Goal: Transaction & Acquisition: Purchase product/service

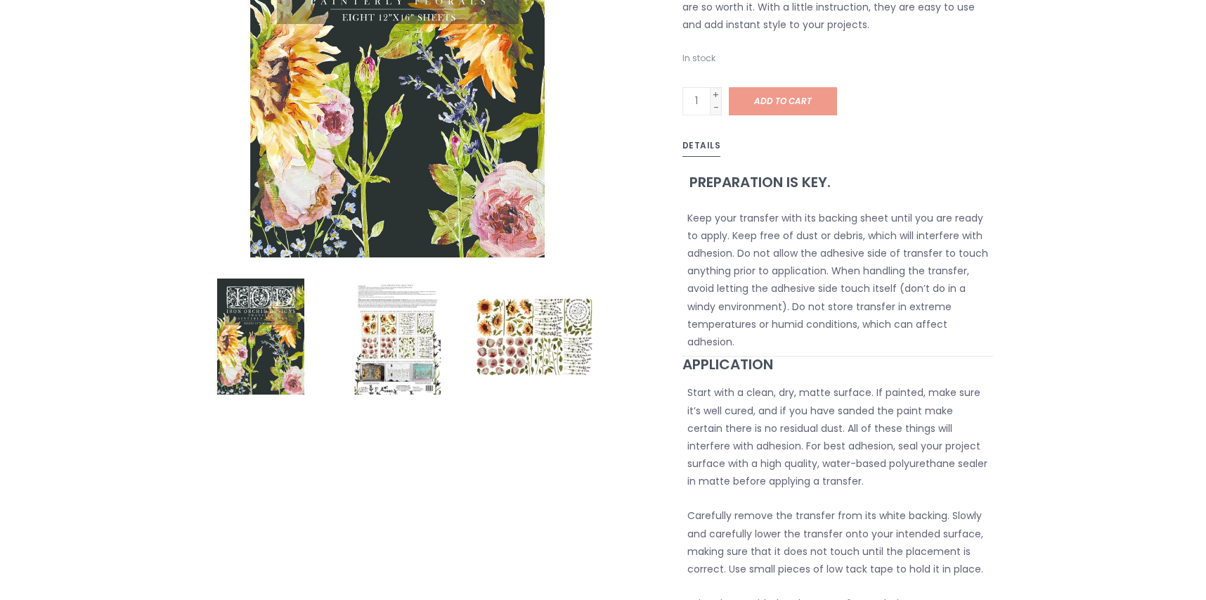
scroll to position [292, 0]
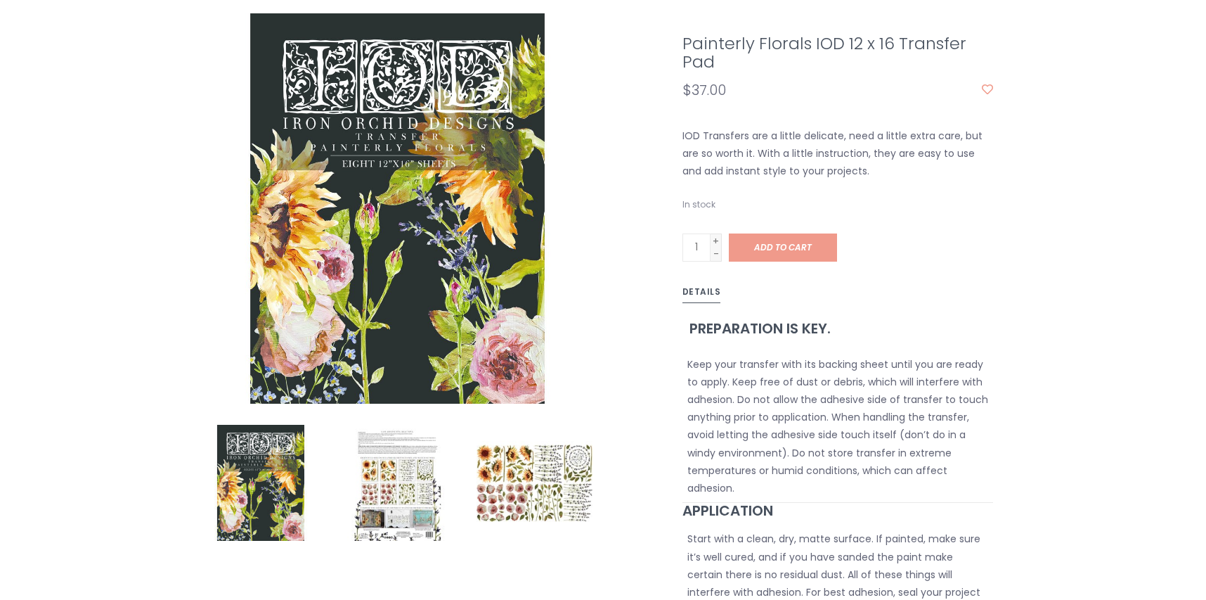
click at [496, 481] on img at bounding box center [535, 483] width 116 height 116
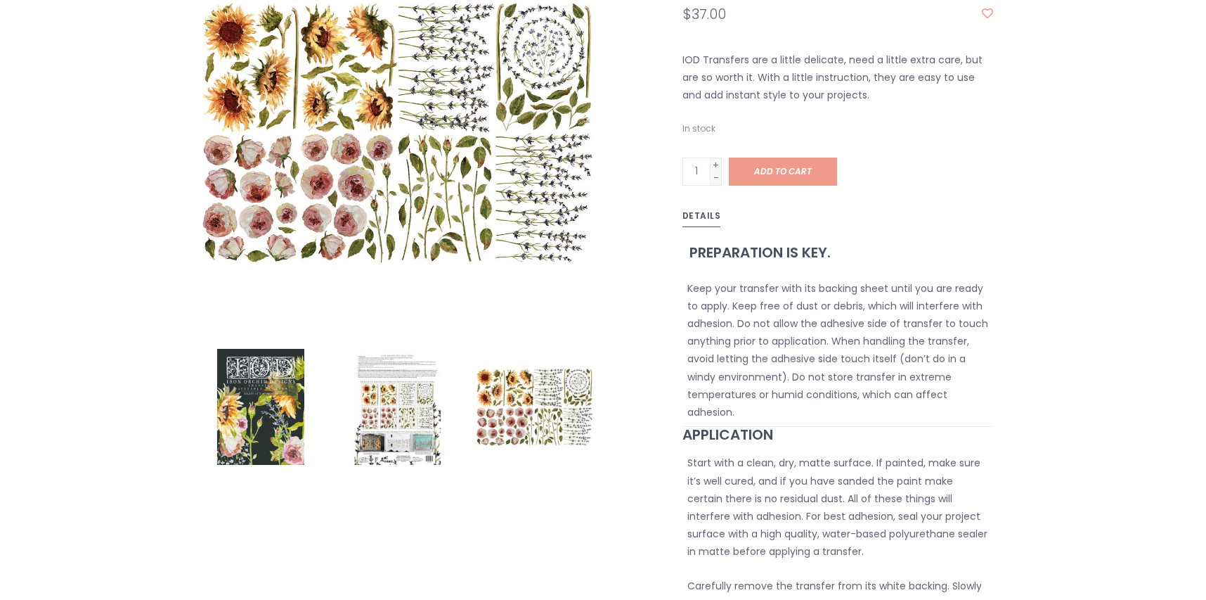
scroll to position [110, 0]
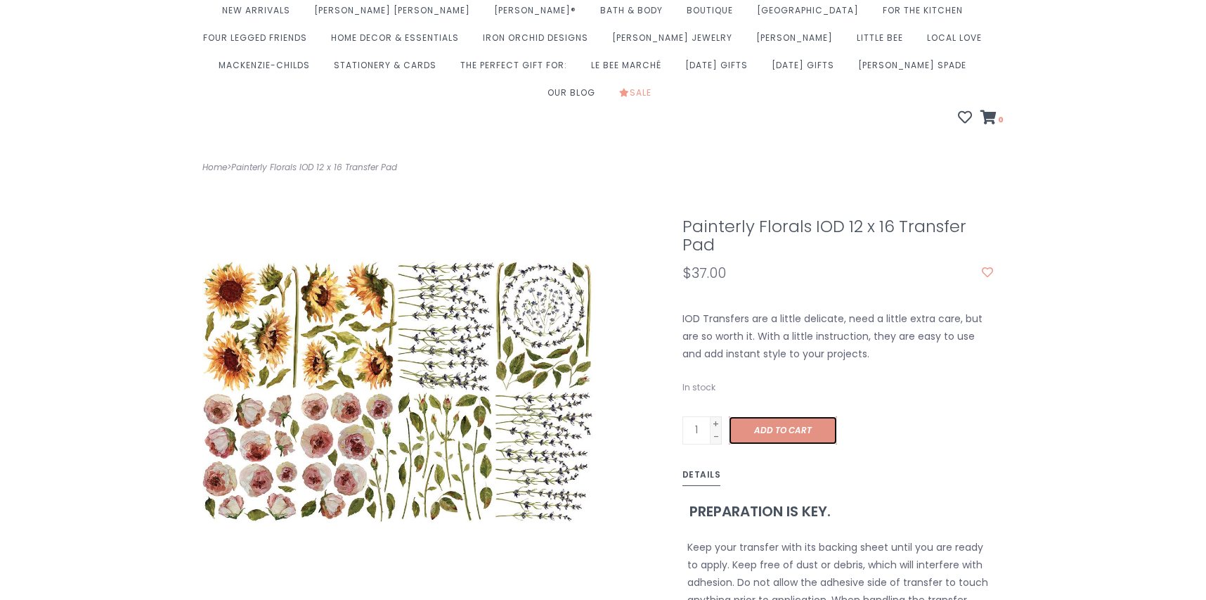
click at [778, 436] on span "Add to cart" at bounding box center [783, 430] width 58 height 12
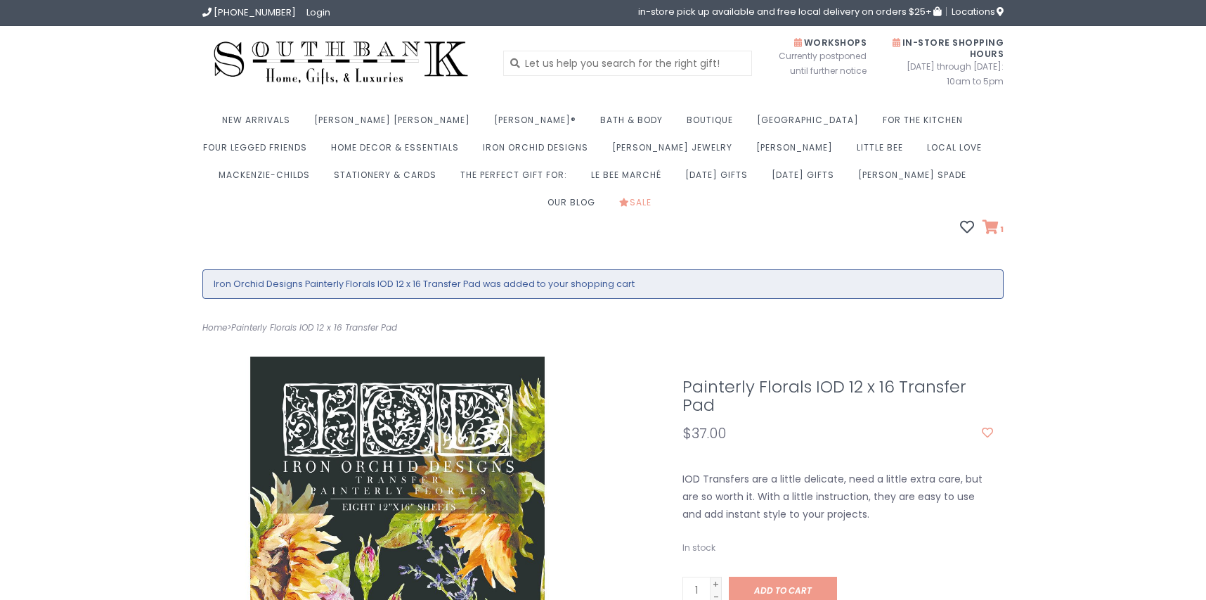
click at [995, 234] on icon at bounding box center [991, 227] width 16 height 14
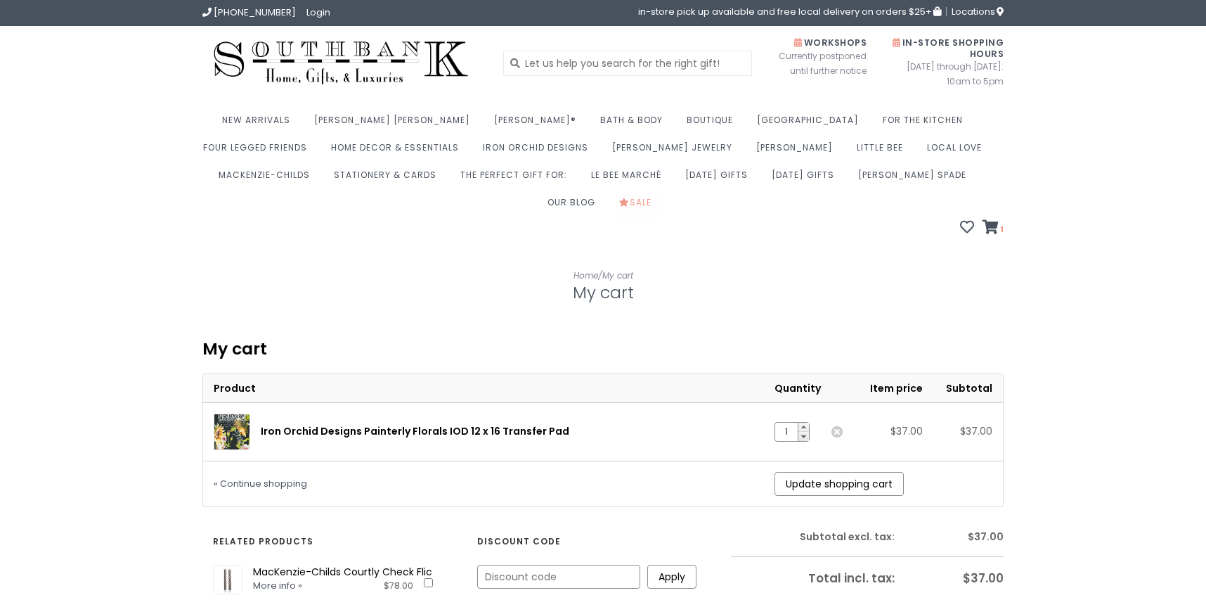
click at [659, 209] on link "Sale" at bounding box center [638, 206] width 39 height 27
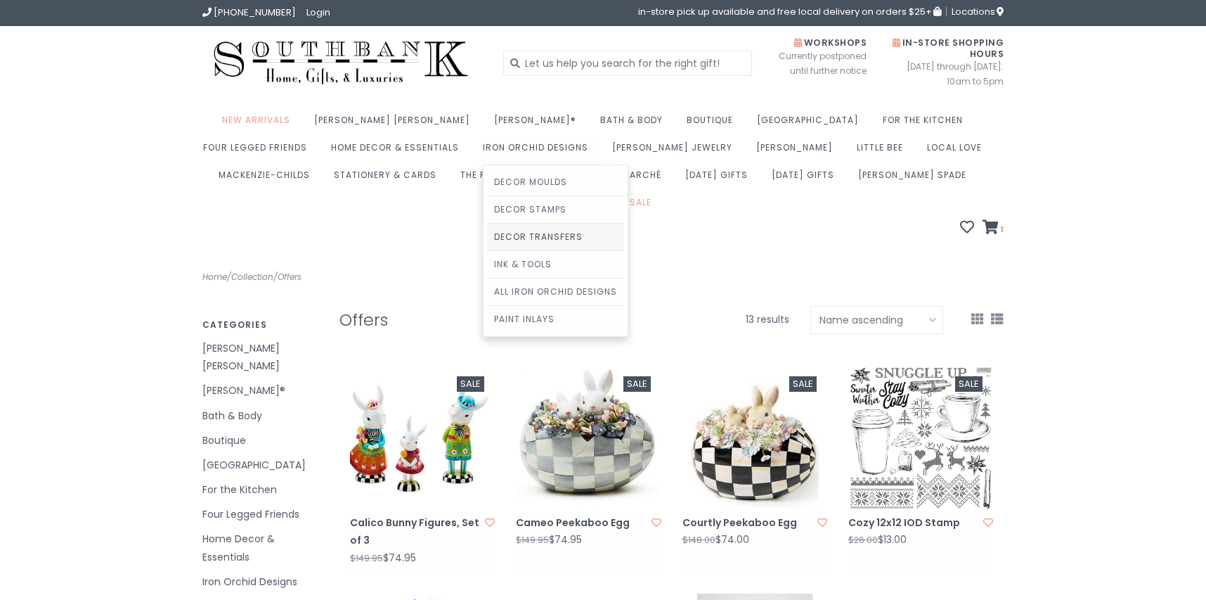
click at [624, 241] on link "Decor Transfers" at bounding box center [555, 237] width 137 height 27
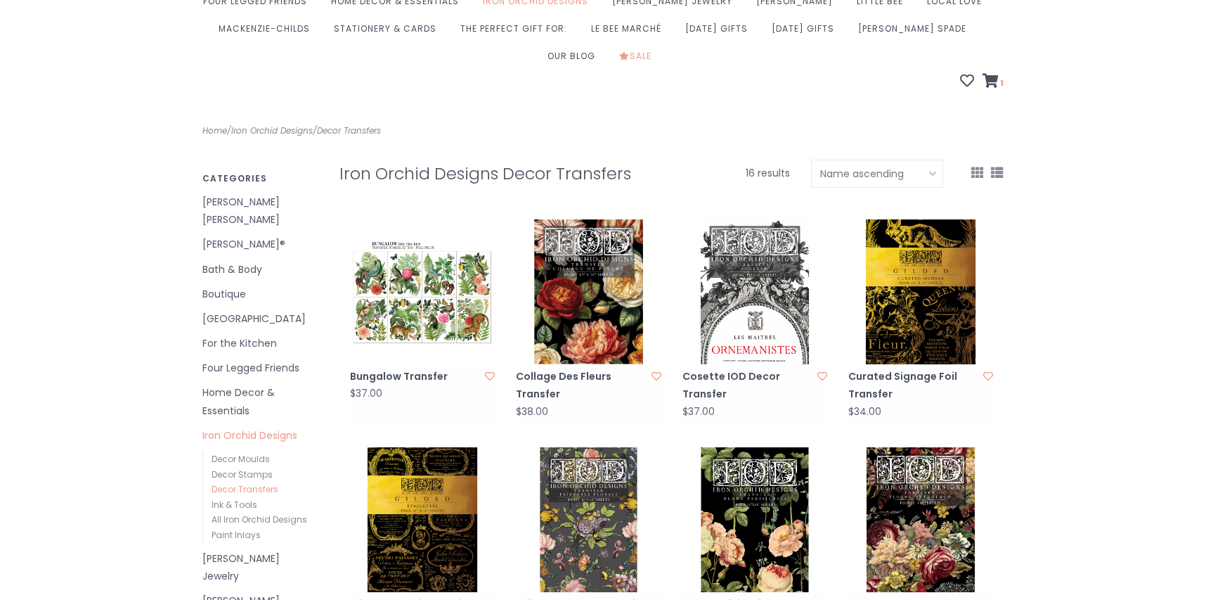
scroll to position [202, 0]
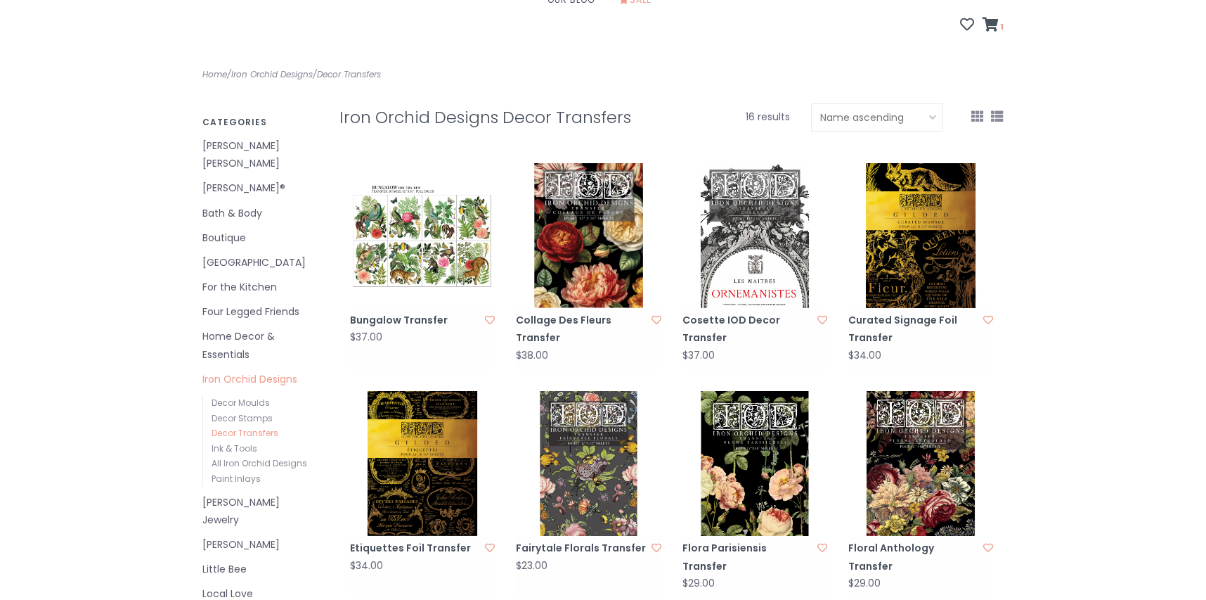
click at [620, 239] on img at bounding box center [588, 235] width 145 height 145
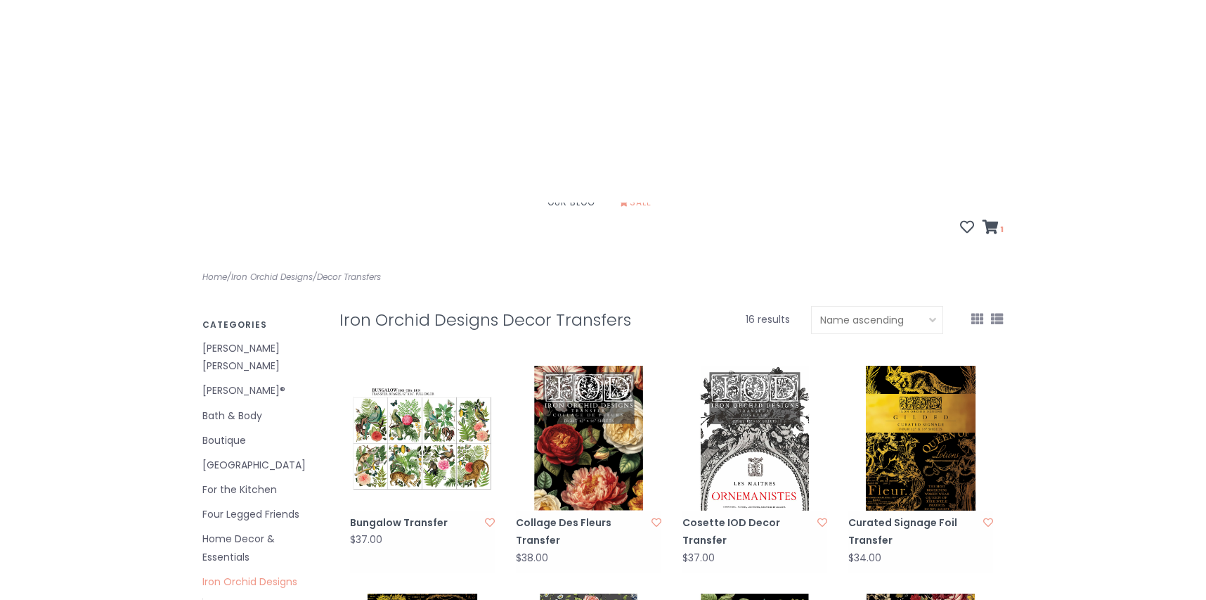
scroll to position [0, 0]
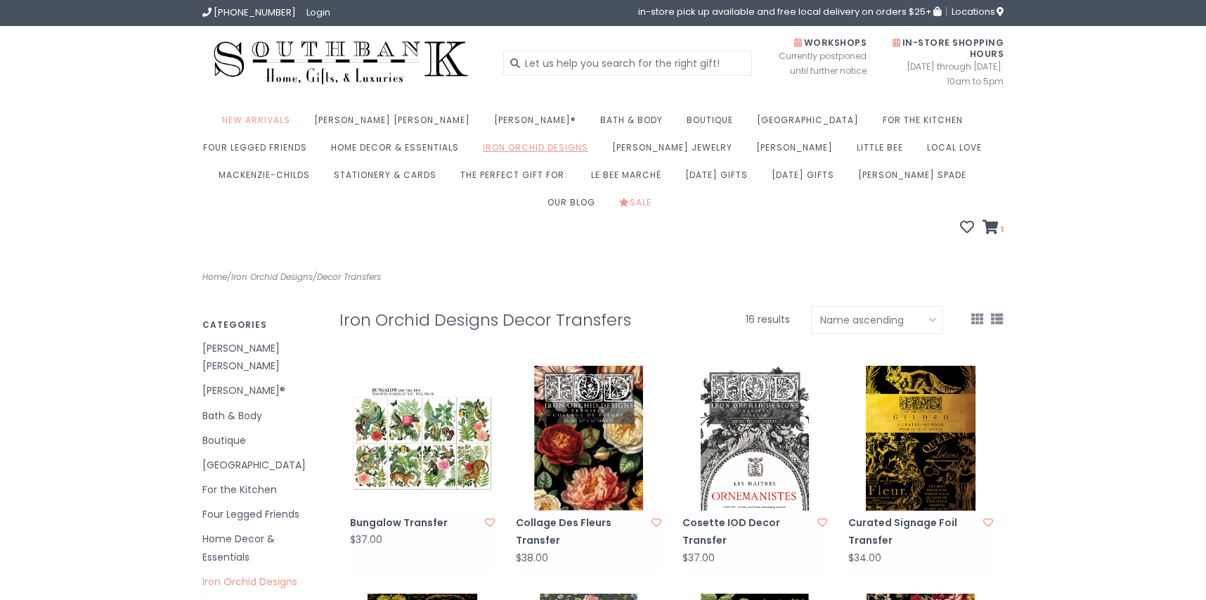
click at [591, 153] on link "Iron Orchid Designs" at bounding box center [539, 151] width 112 height 27
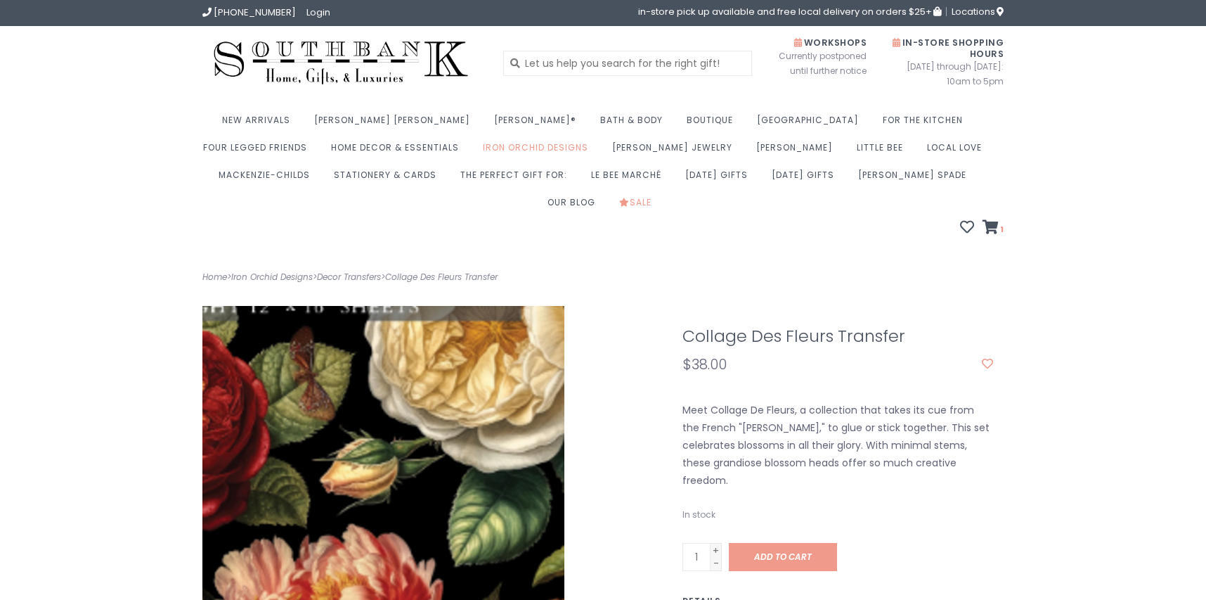
scroll to position [292, 0]
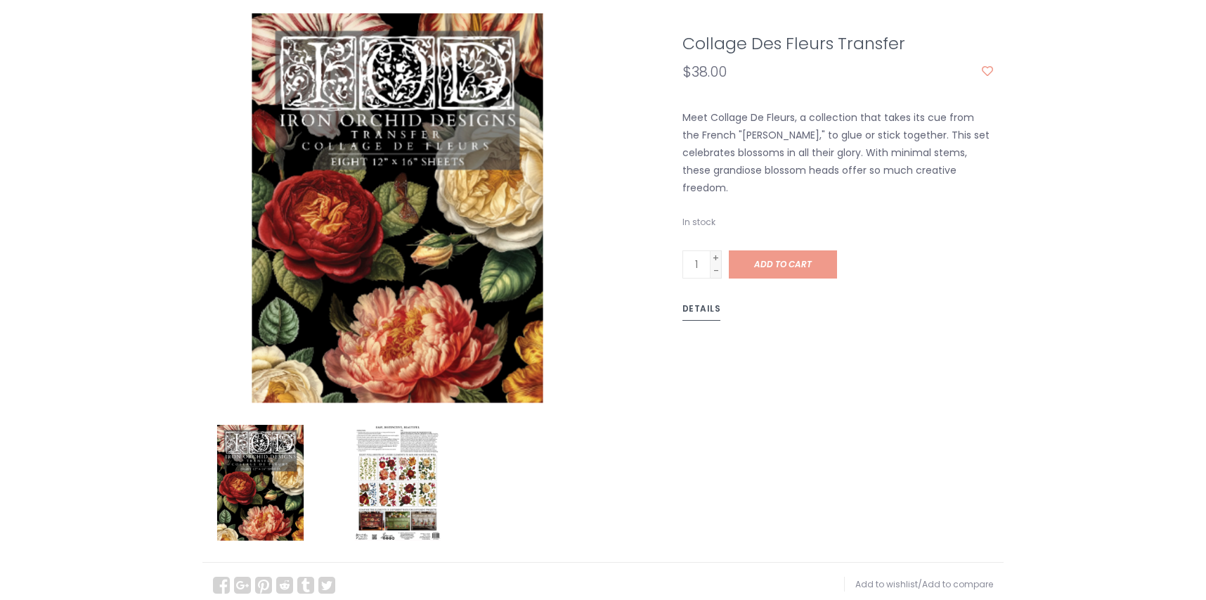
click at [411, 477] on img at bounding box center [398, 483] width 116 height 116
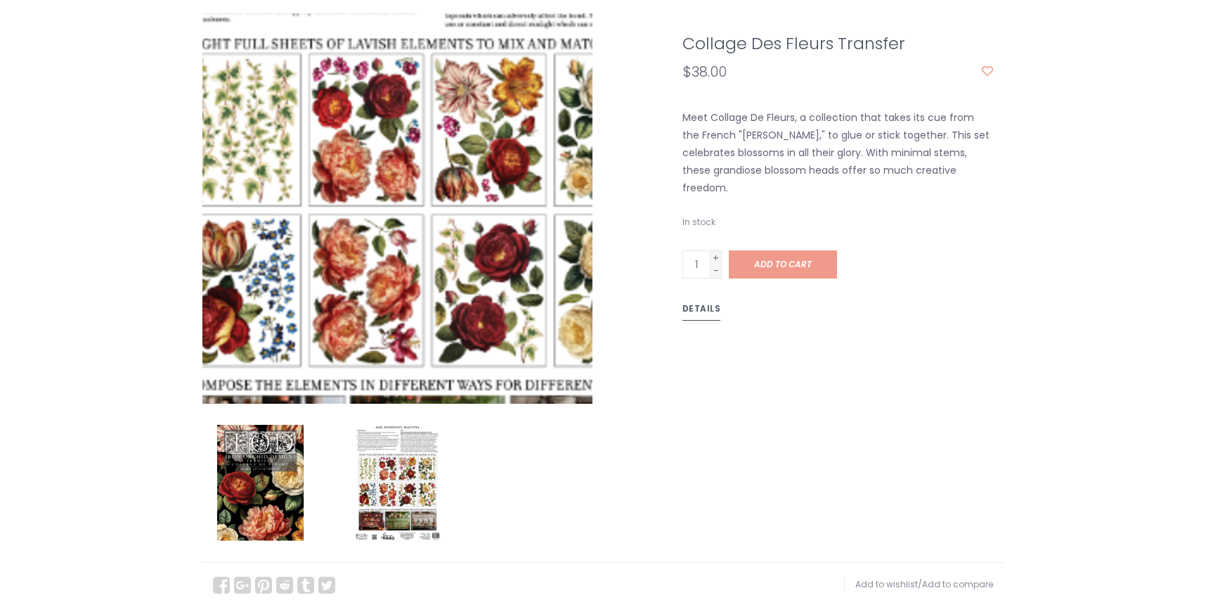
click at [362, 205] on img at bounding box center [427, 219] width 720 height 720
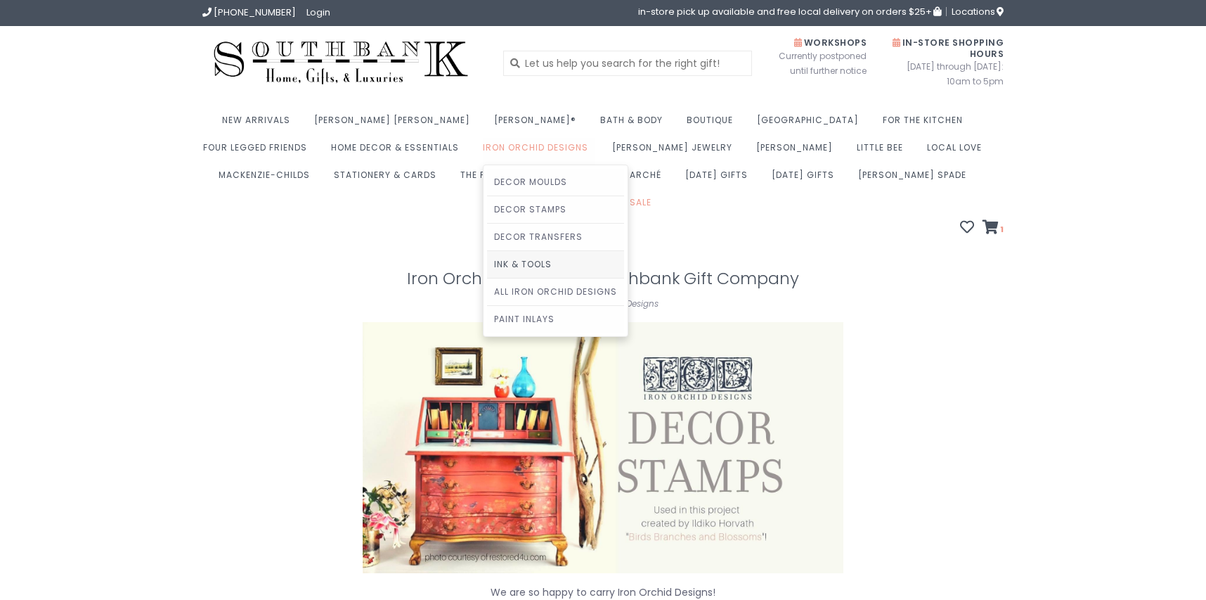
click at [566, 264] on link "Ink & Tools" at bounding box center [555, 264] width 137 height 27
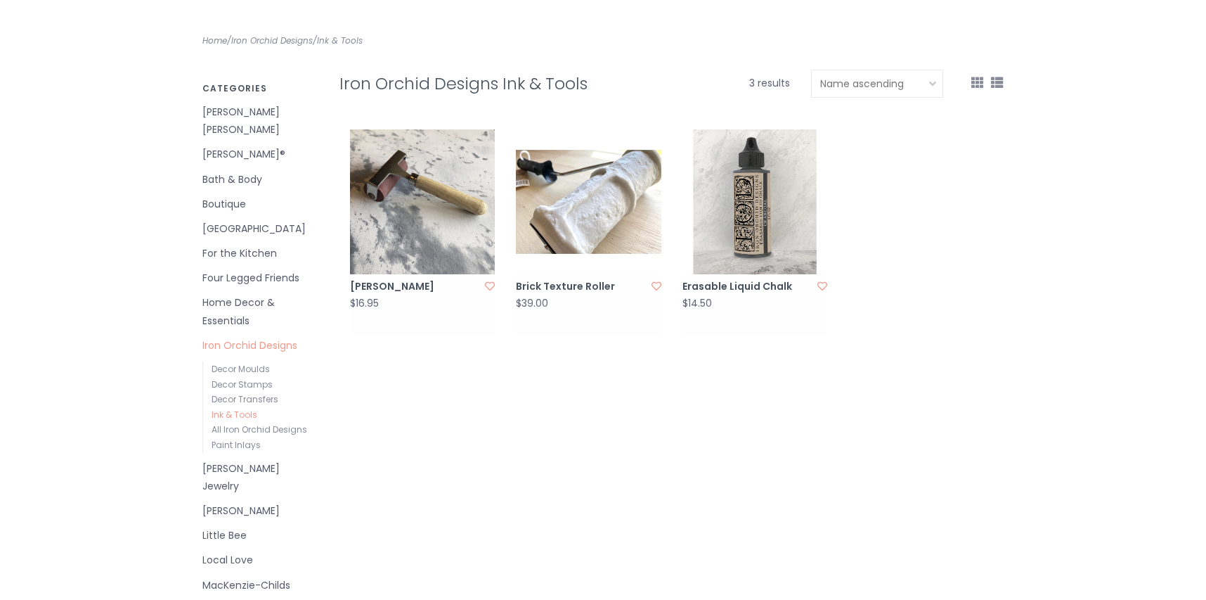
scroll to position [34, 0]
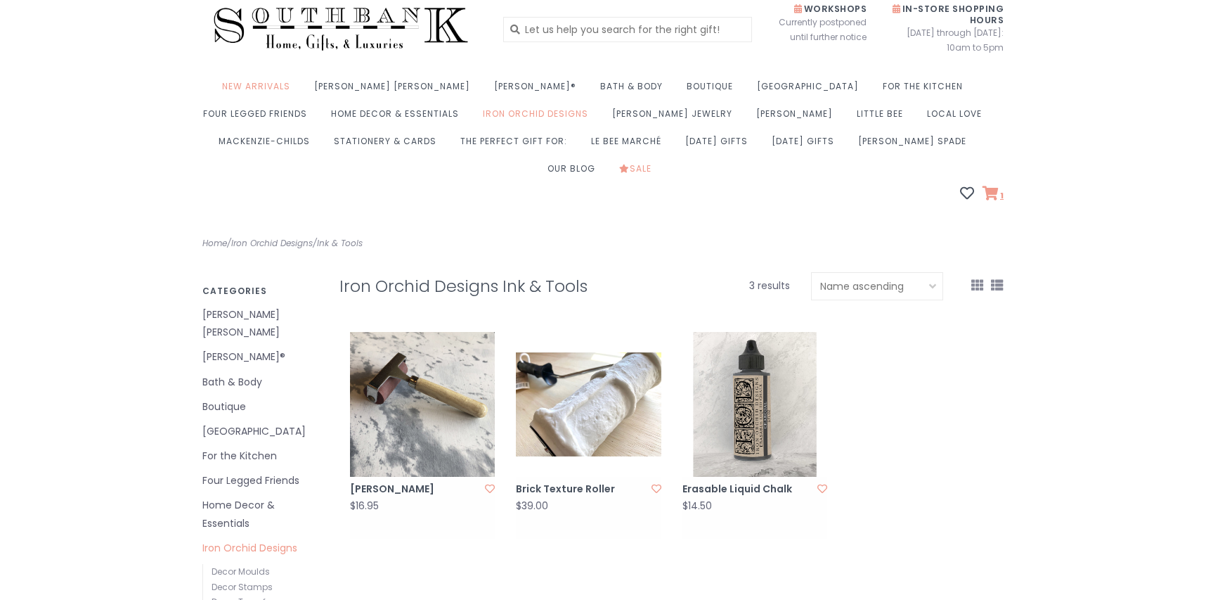
drag, startPoint x: 994, startPoint y: 195, endPoint x: 981, endPoint y: 205, distance: 16.2
click at [993, 195] on icon at bounding box center [991, 193] width 16 height 14
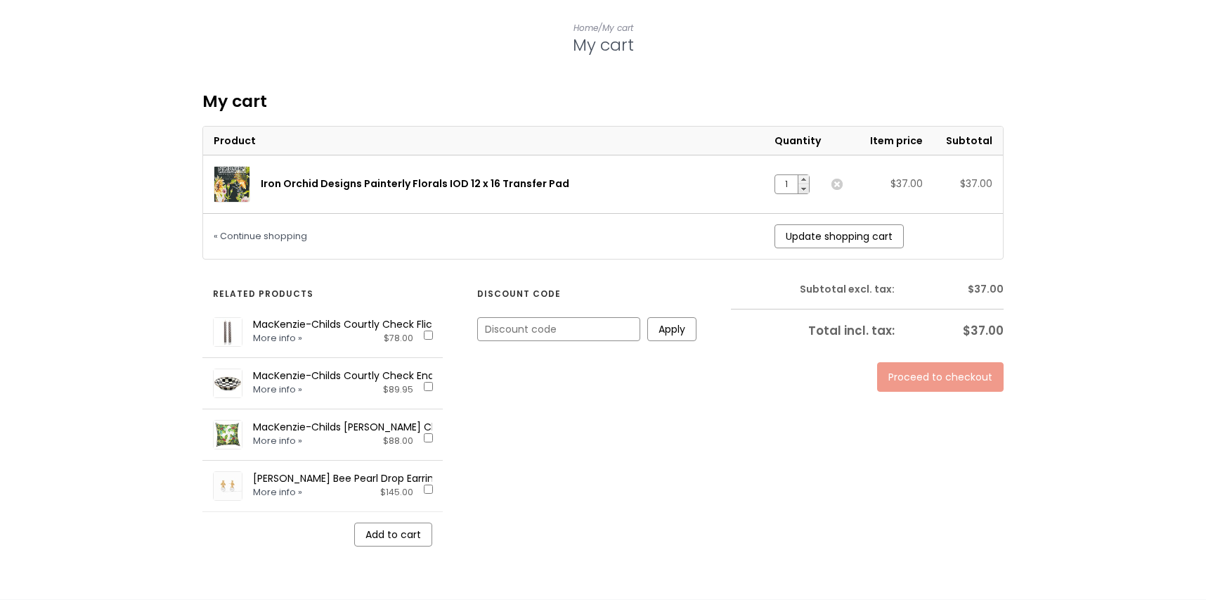
scroll to position [304, 0]
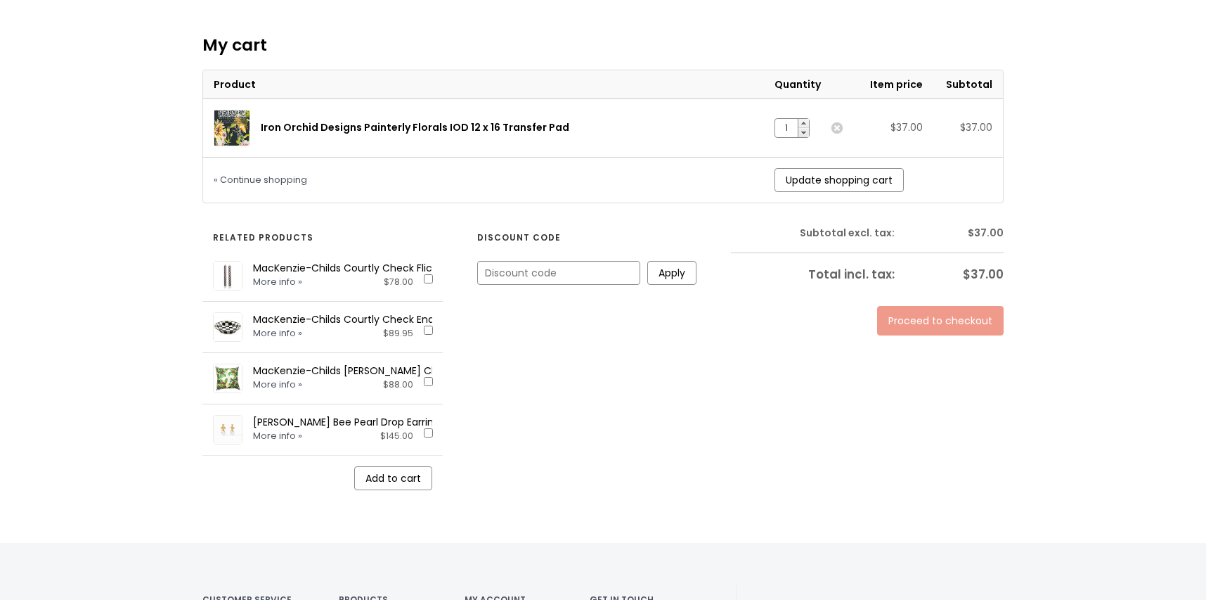
click at [946, 330] on link "Proceed to checkout" at bounding box center [940, 321] width 127 height 30
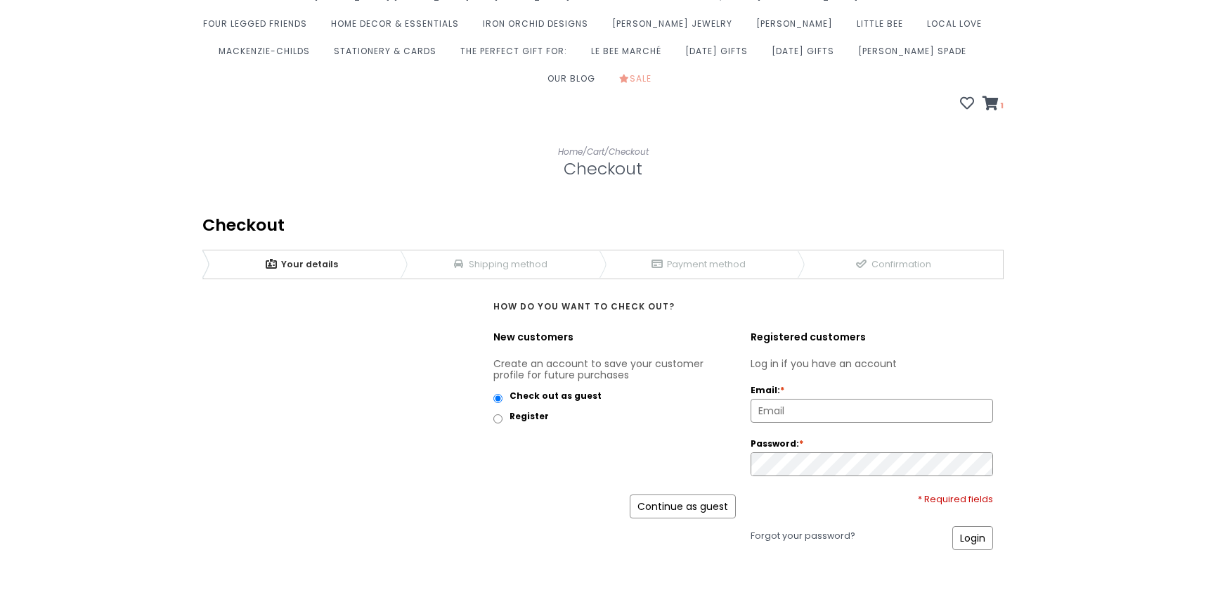
scroll to position [270, 0]
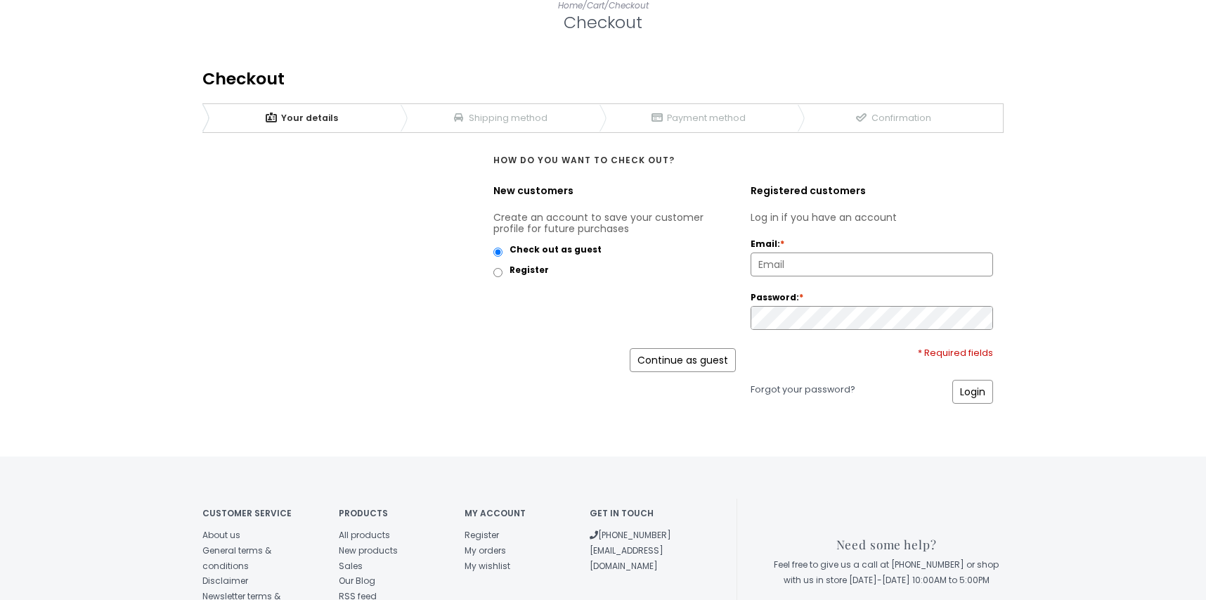
drag, startPoint x: 693, startPoint y: 369, endPoint x: 674, endPoint y: 356, distance: 23.2
click at [693, 369] on link "Continue as guest" at bounding box center [683, 360] width 106 height 24
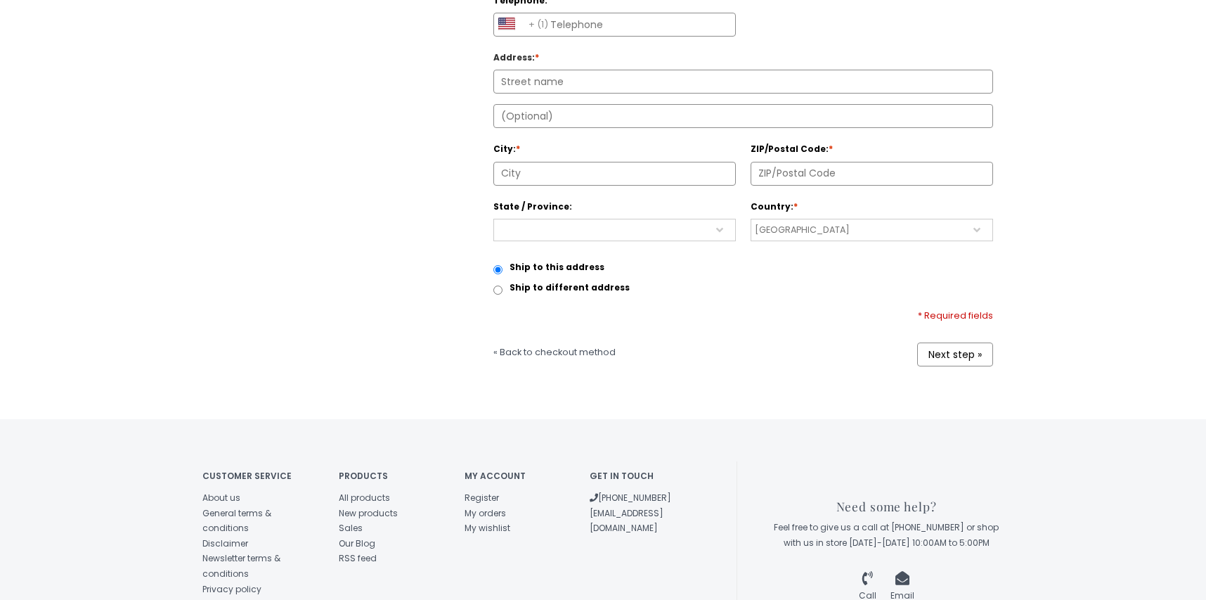
scroll to position [742, 0]
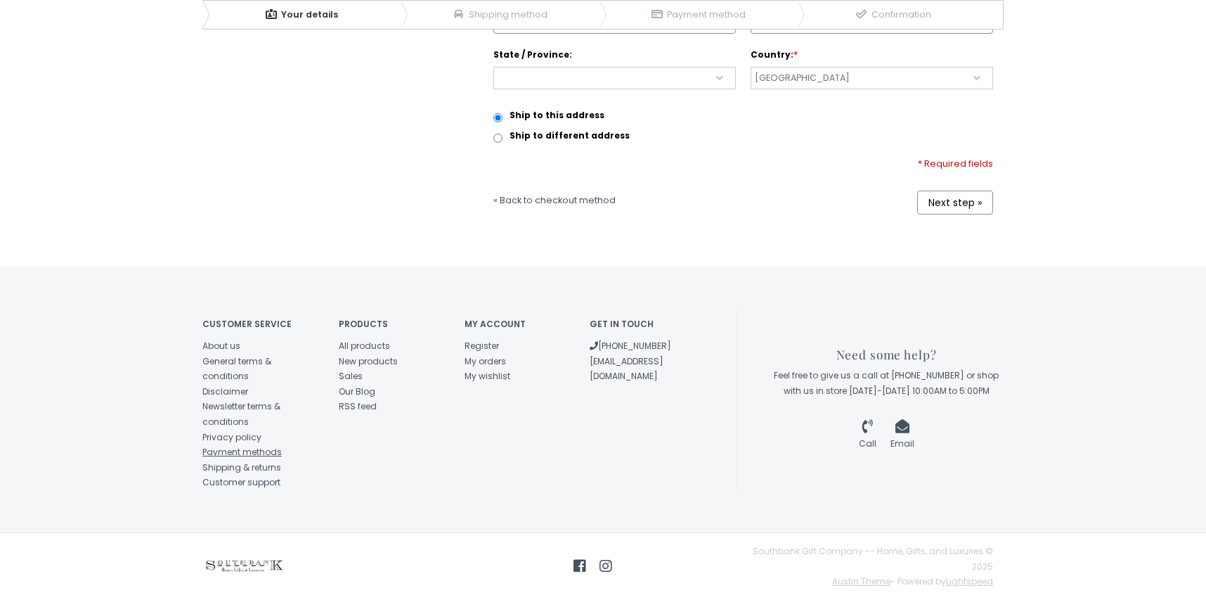
click at [267, 446] on link "Payment methods" at bounding box center [241, 452] width 79 height 12
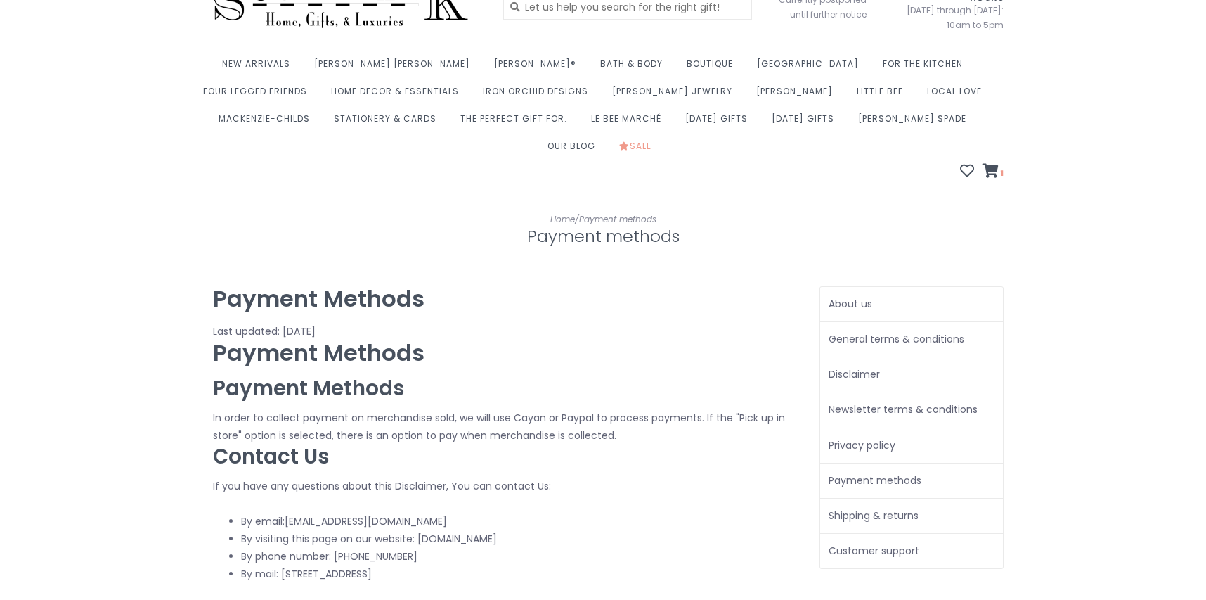
scroll to position [180, 0]
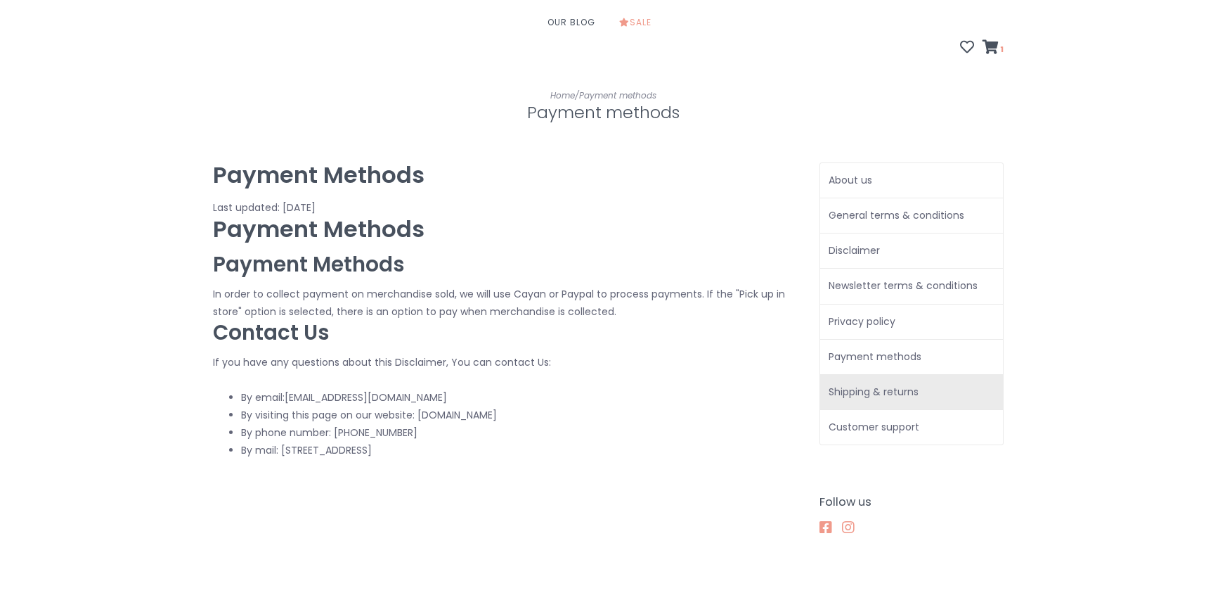
click at [916, 402] on link "Shipping & returns" at bounding box center [911, 392] width 183 height 35
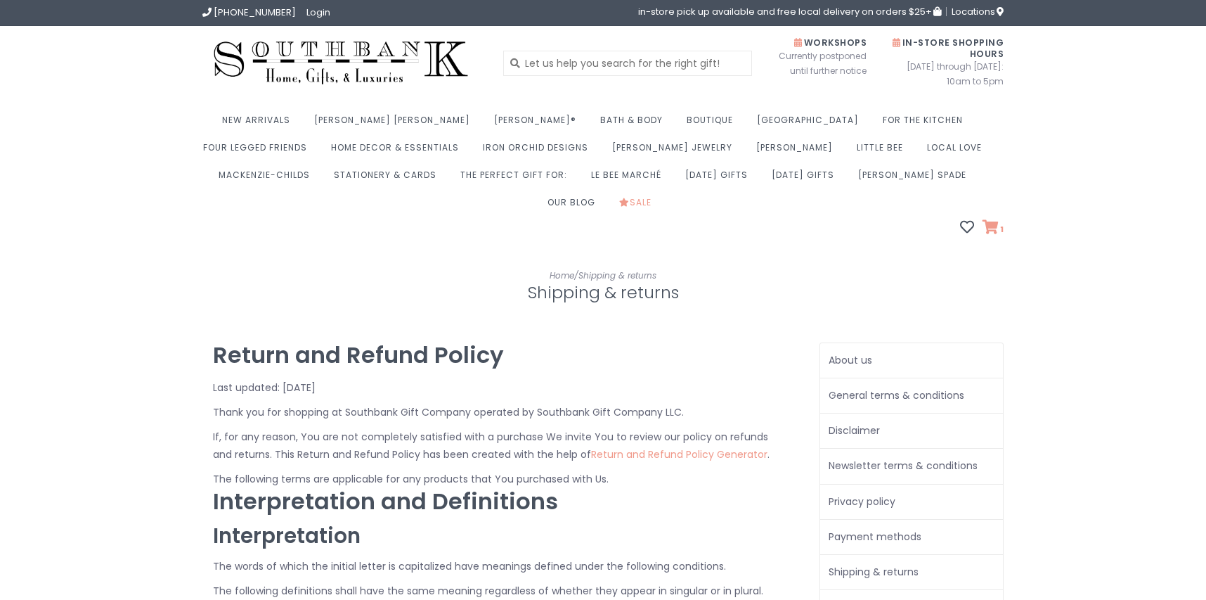
click at [999, 235] on span "1" at bounding box center [1001, 229] width 5 height 11
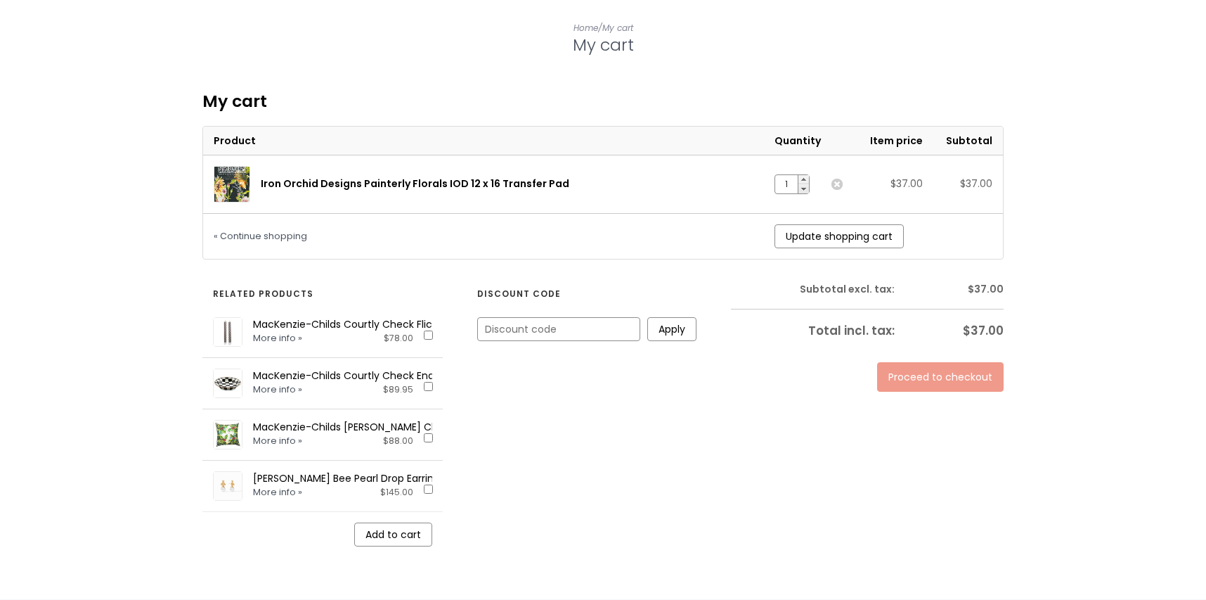
scroll to position [292, 0]
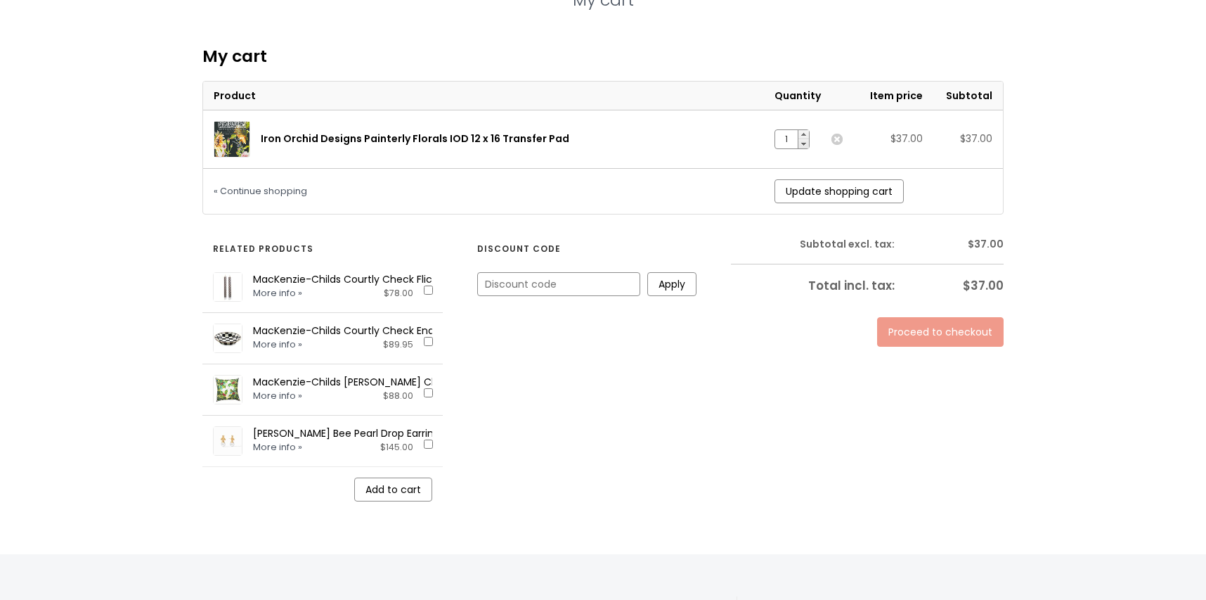
drag, startPoint x: 837, startPoint y: 146, endPoint x: 853, endPoint y: 158, distance: 19.5
click at [837, 145] on link "Remove" at bounding box center [837, 139] width 11 height 11
